Goal: Find specific page/section: Find specific page/section

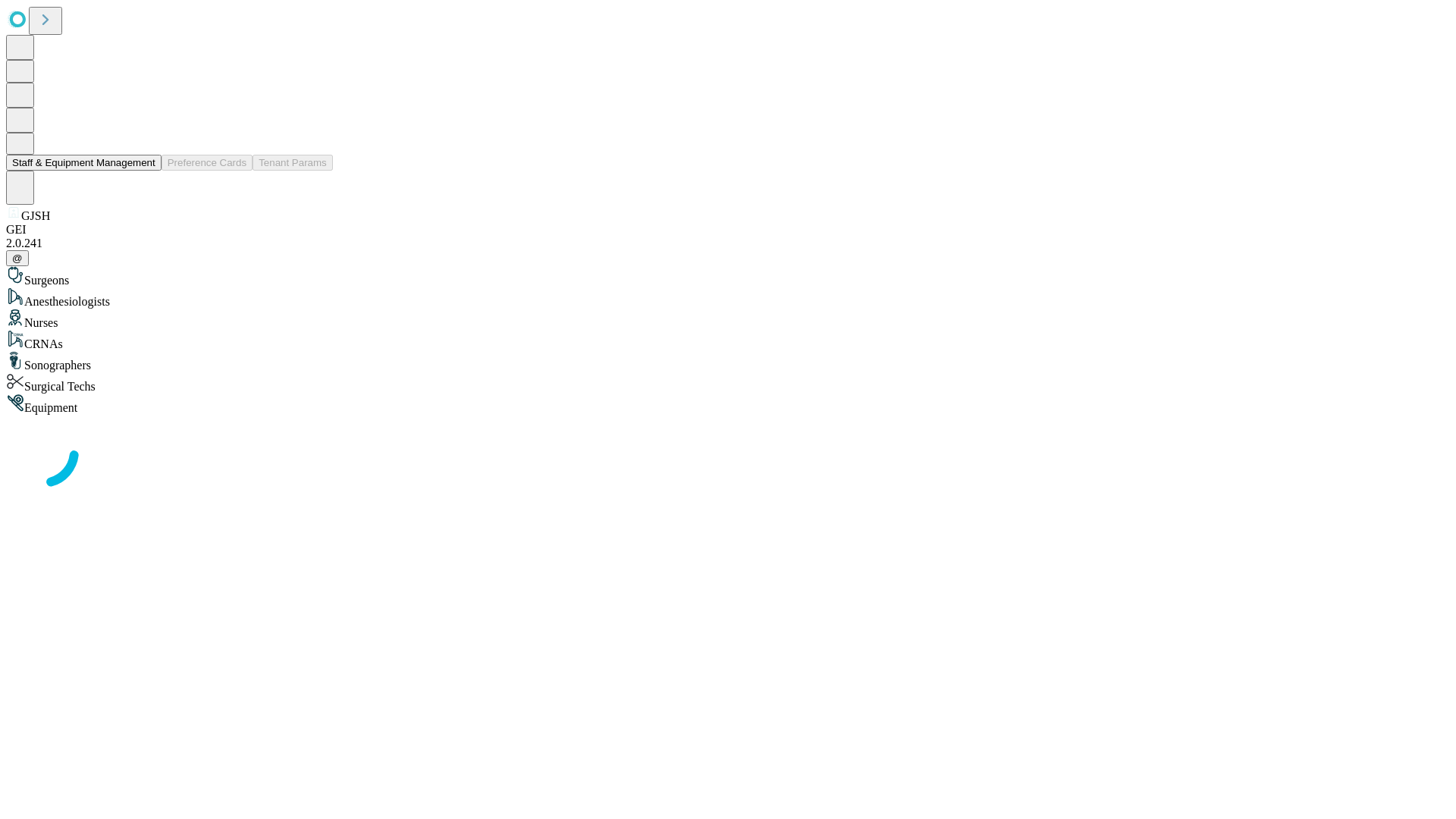
click at [144, 170] on button "Staff & Equipment Management" at bounding box center [83, 162] width 156 height 16
